Goal: Find specific page/section: Find specific page/section

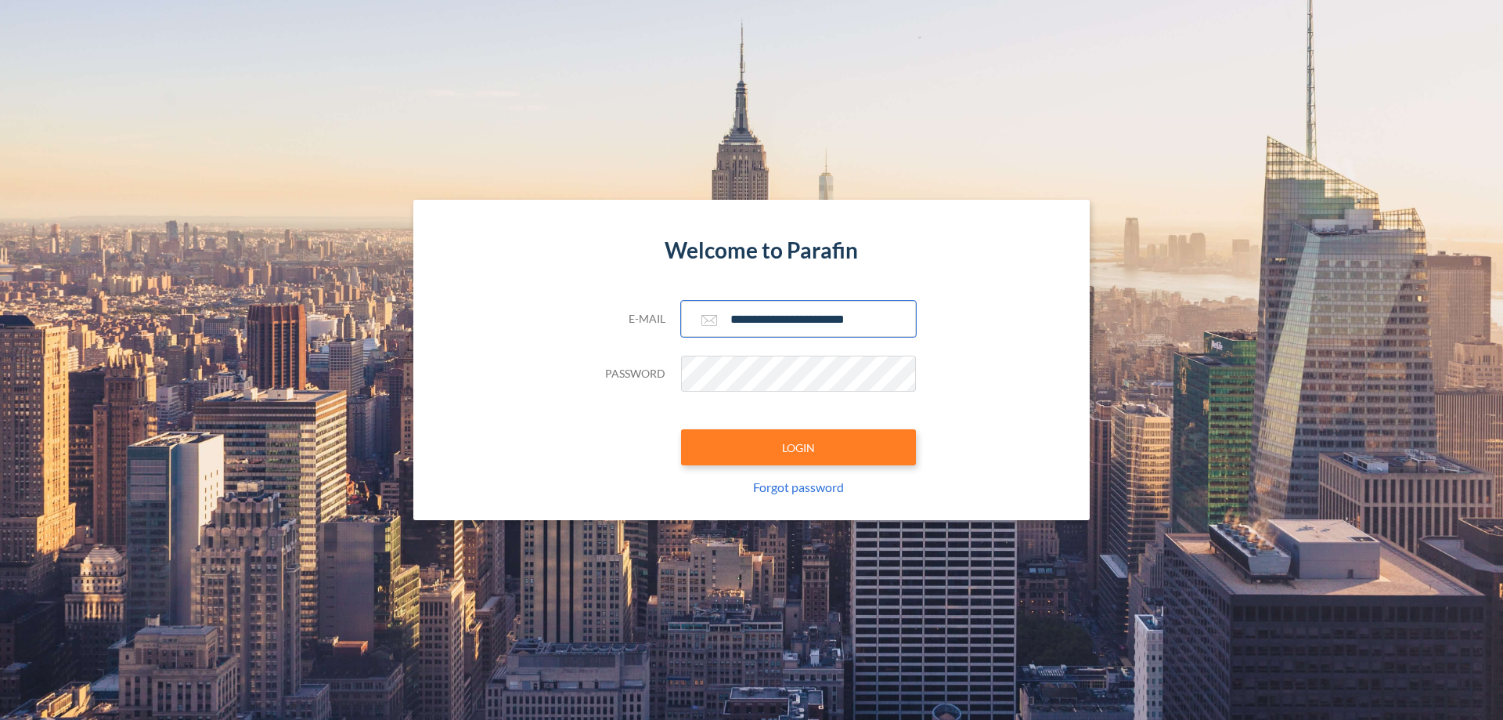
type input "**********"
click at [799, 447] on button "LOGIN" at bounding box center [798, 447] width 235 height 36
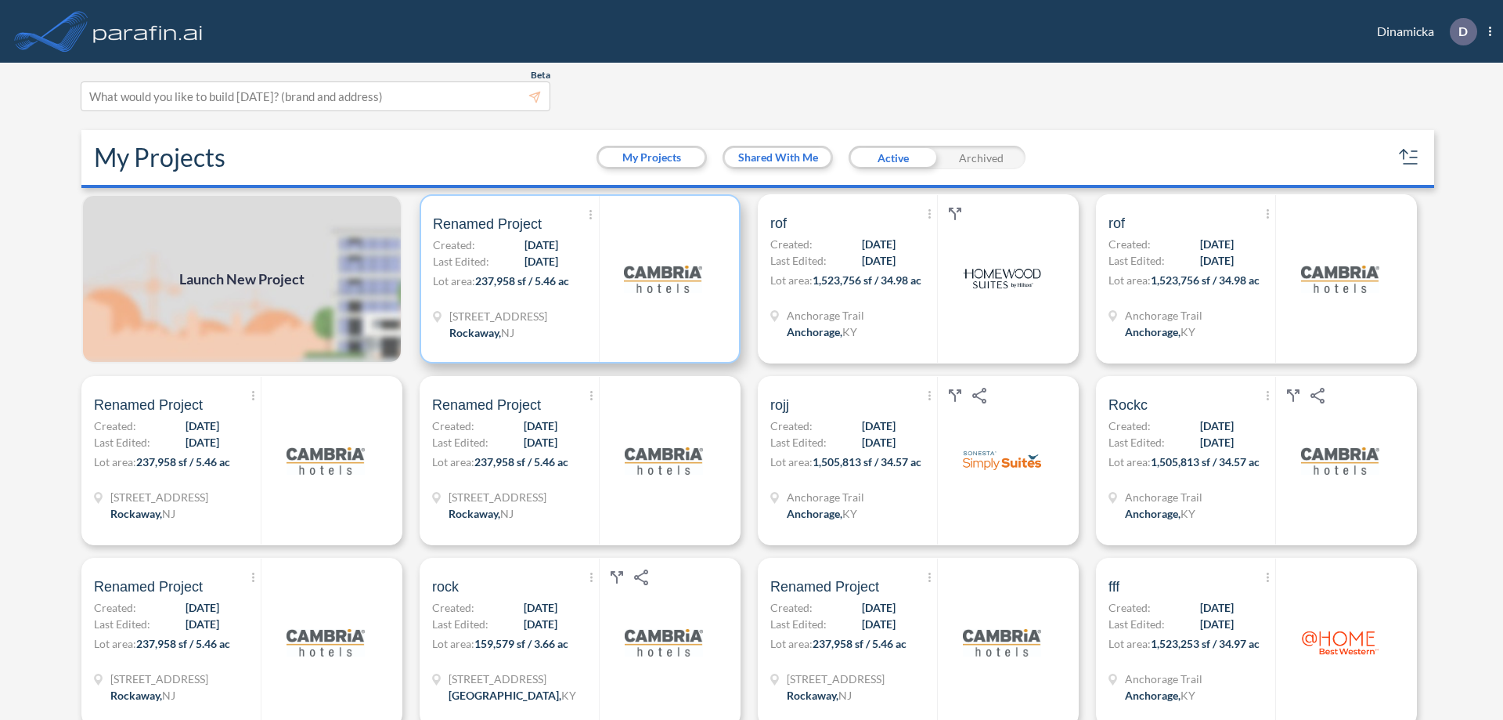
scroll to position [4, 0]
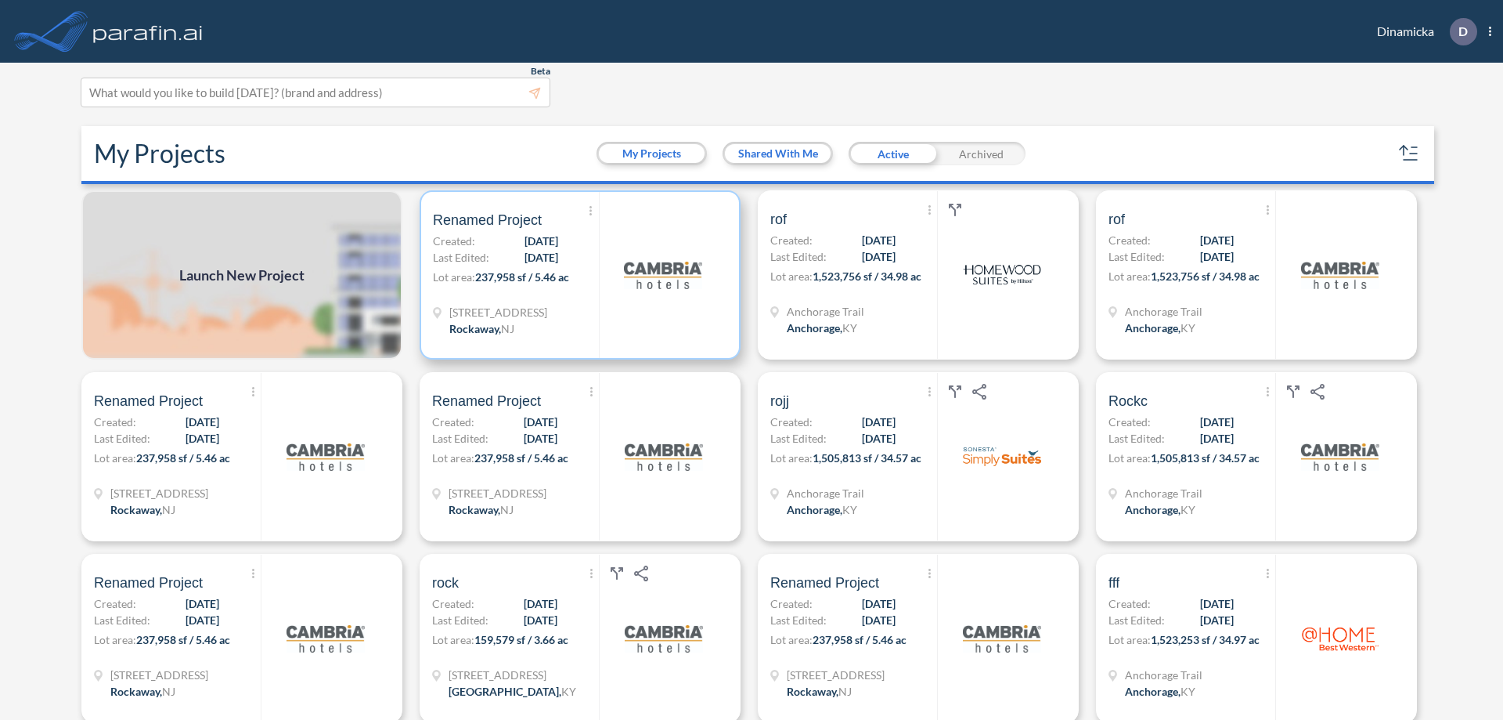
click at [577, 275] on p "Lot area: 237,958 sf / 5.46 ac" at bounding box center [516, 280] width 166 height 23
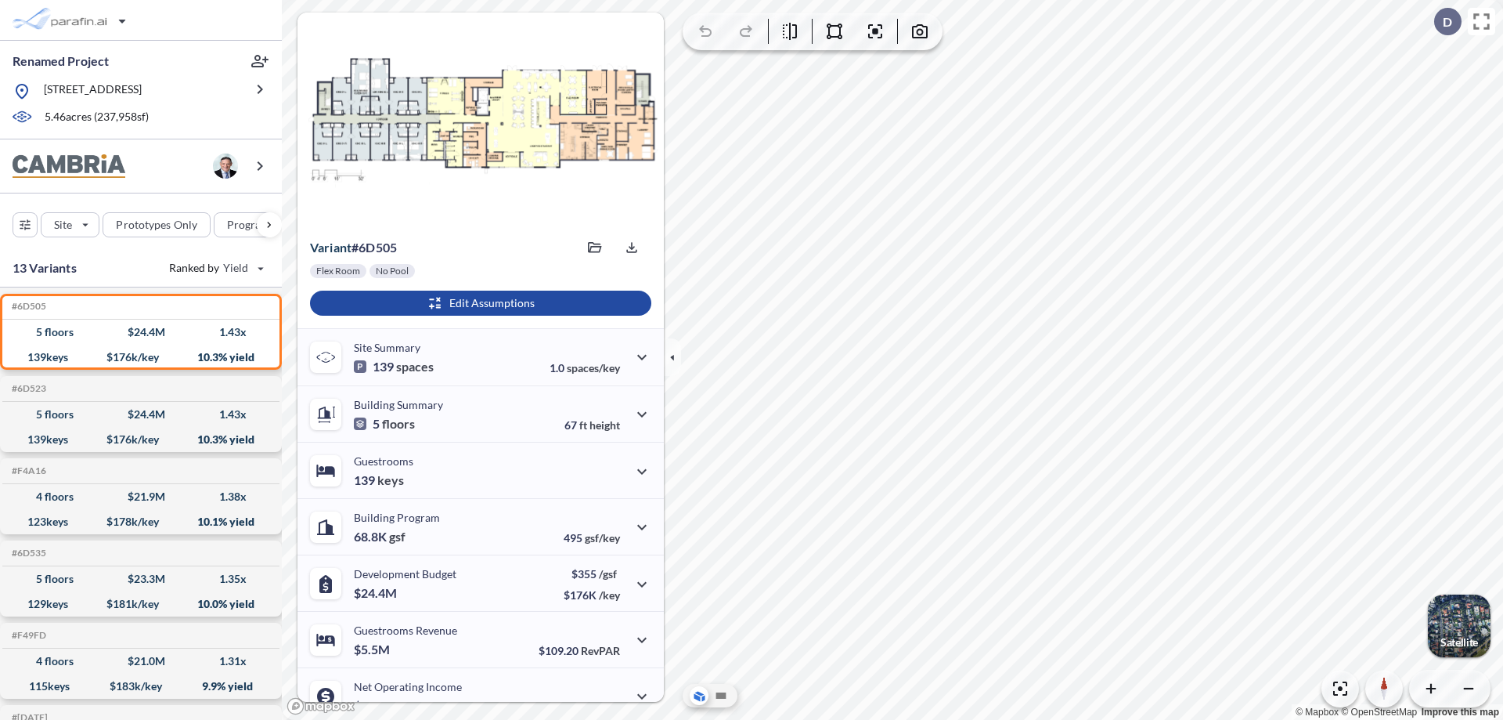
scroll to position [79, 0]
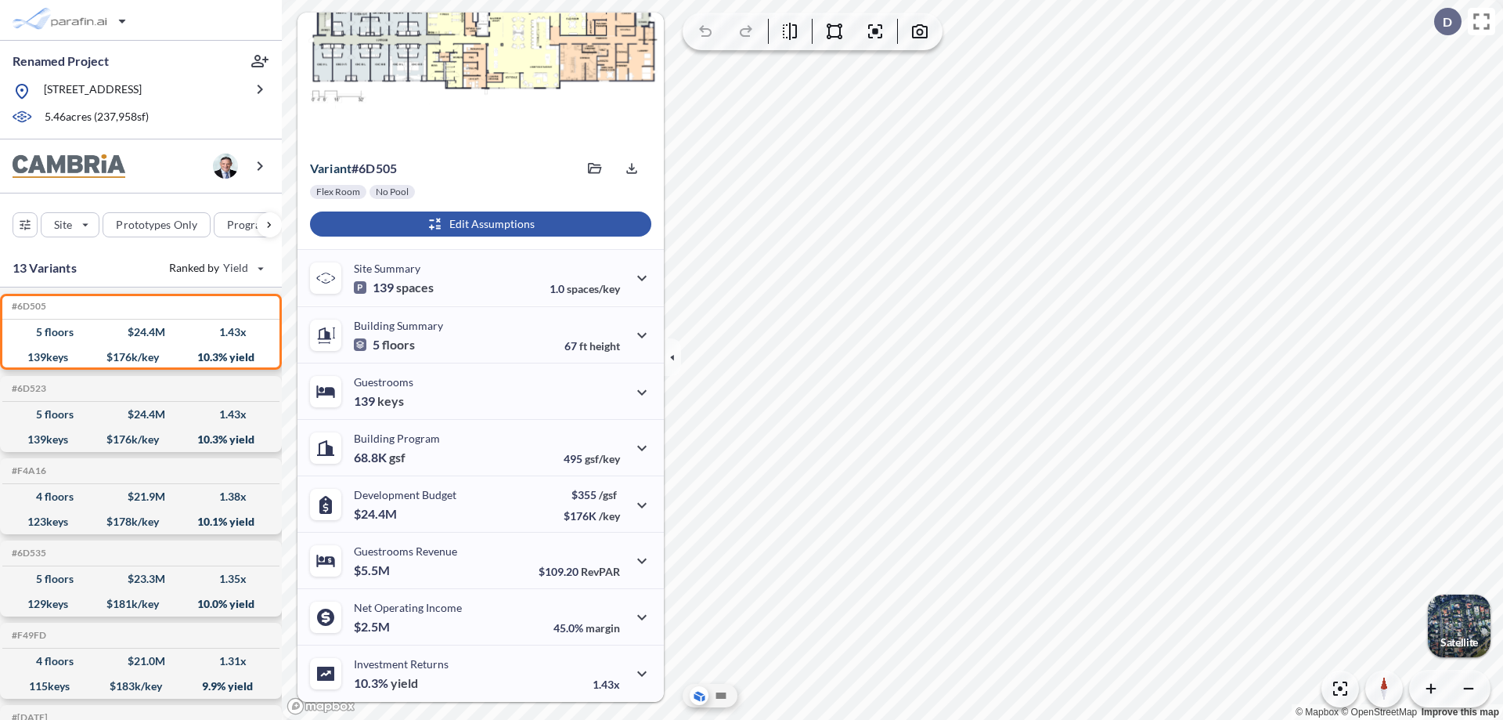
click at [478, 224] on div "button" at bounding box center [480, 223] width 341 height 25
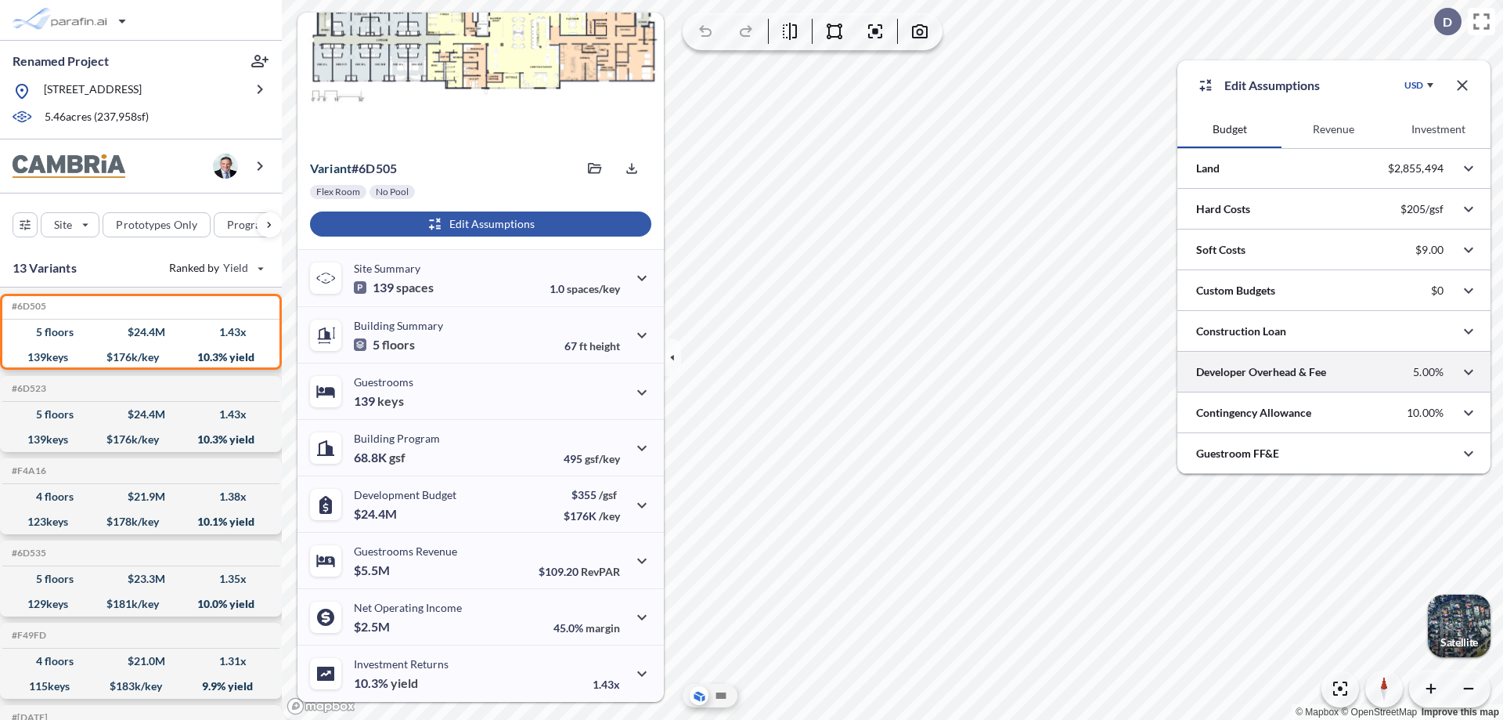
click at [1334, 372] on div at bounding box center [1334, 372] width 313 height 40
